Goal: Find specific page/section: Find specific page/section

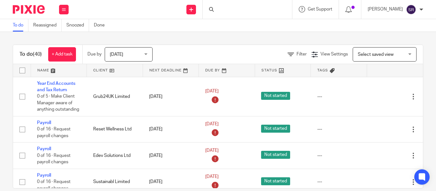
click at [210, 9] on div at bounding box center [247, 9] width 89 height 19
click at [207, 8] on div at bounding box center [247, 9] width 89 height 19
click at [215, 13] on input "Search" at bounding box center [243, 11] width 57 height 6
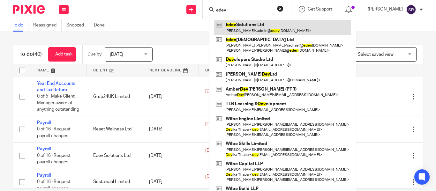
type input "edev"
click at [235, 25] on link at bounding box center [282, 27] width 137 height 15
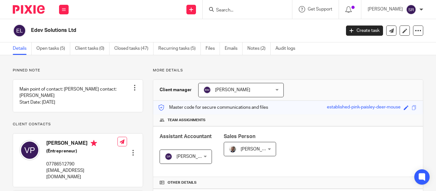
scroll to position [149, 0]
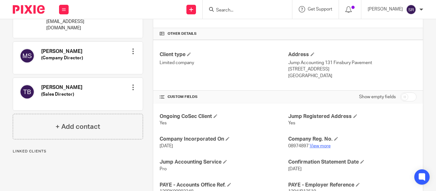
click at [316, 146] on link "View more" at bounding box center [320, 146] width 21 height 4
